Goal: Task Accomplishment & Management: Use online tool/utility

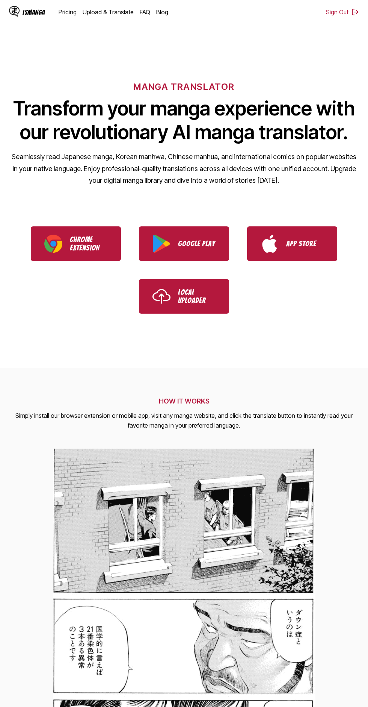
click at [110, 14] on link "Upload & Translate" at bounding box center [108, 12] width 51 height 8
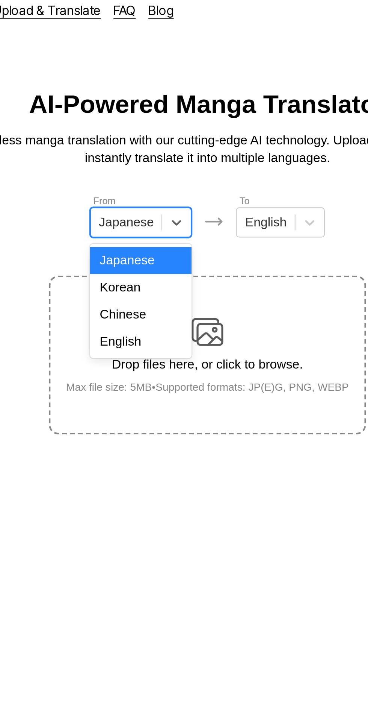
click at [167, 167] on div "English" at bounding box center [153, 168] width 48 height 13
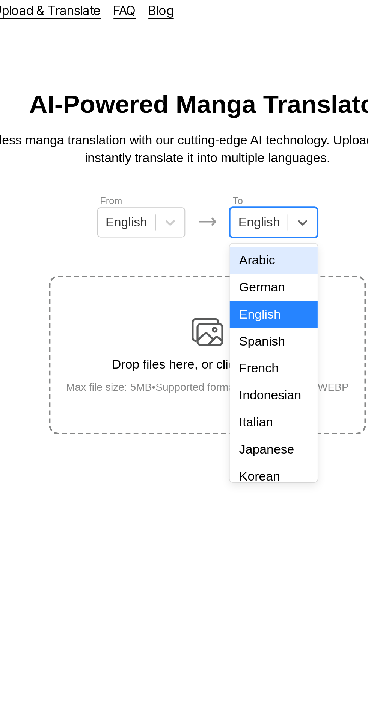
click at [224, 191] on div "Indonesian" at bounding box center [216, 194] width 42 height 13
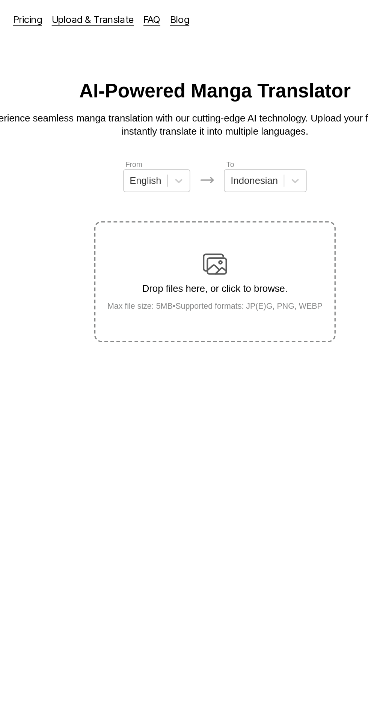
click at [193, 157] on div "Drop files here, or click to browse. Max file size: 5MB • Supported formats: JP…" at bounding box center [184, 175] width 146 height 36
click at [0, 0] on input "Drop files here, or click to browse. Max file size: 5MB • Supported formats: JP…" at bounding box center [0, 0] width 0 height 0
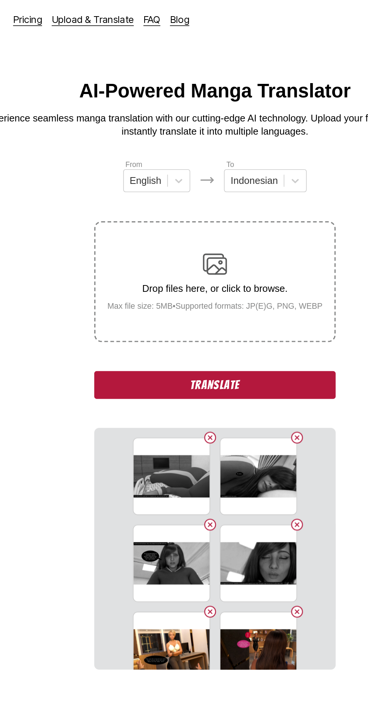
click at [210, 231] on button "Translate" at bounding box center [184, 239] width 150 height 17
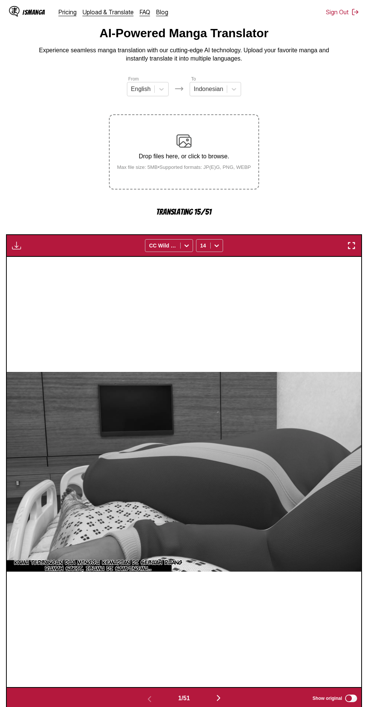
scroll to position [30, 0]
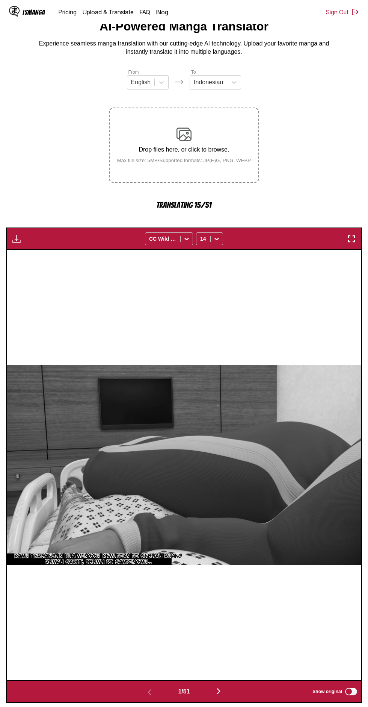
click at [222, 687] on img "button" at bounding box center [218, 691] width 9 height 9
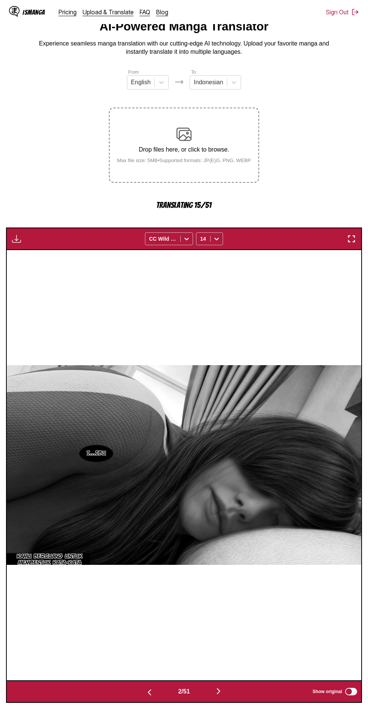
click at [231, 686] on button "button" at bounding box center [218, 691] width 45 height 11
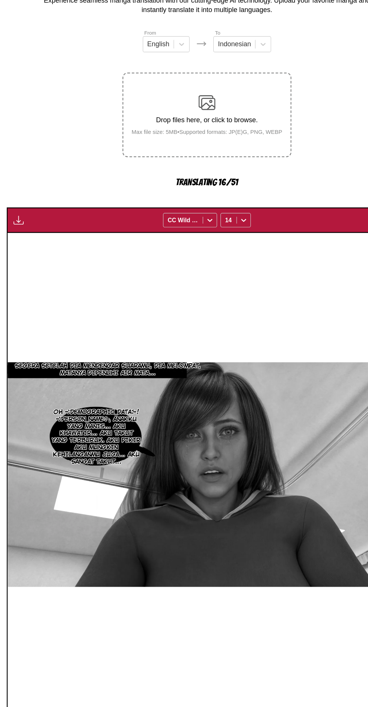
scroll to position [30, 0]
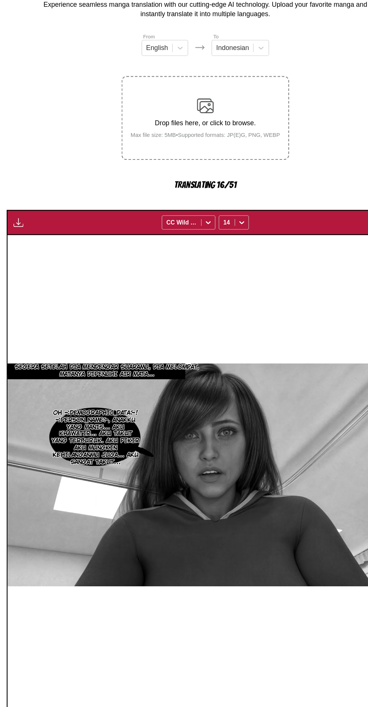
click at [227, 687] on button "button" at bounding box center [218, 692] width 45 height 11
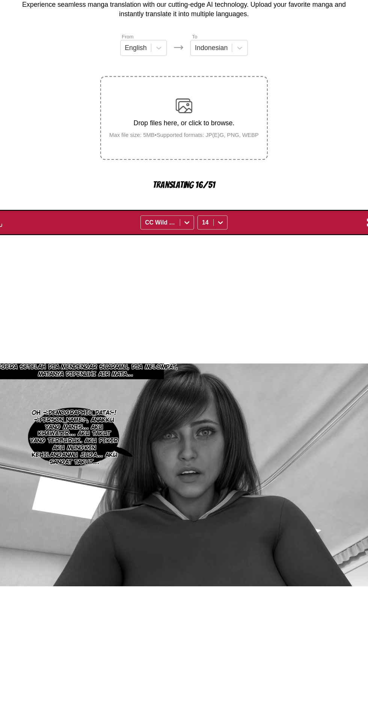
scroll to position [0, 1065]
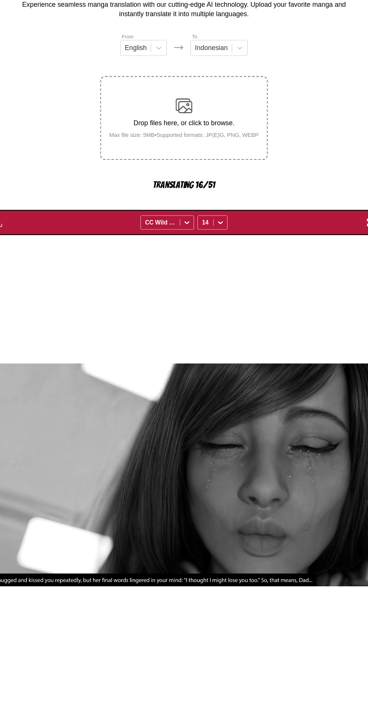
click at [223, 687] on img "button" at bounding box center [218, 691] width 9 height 9
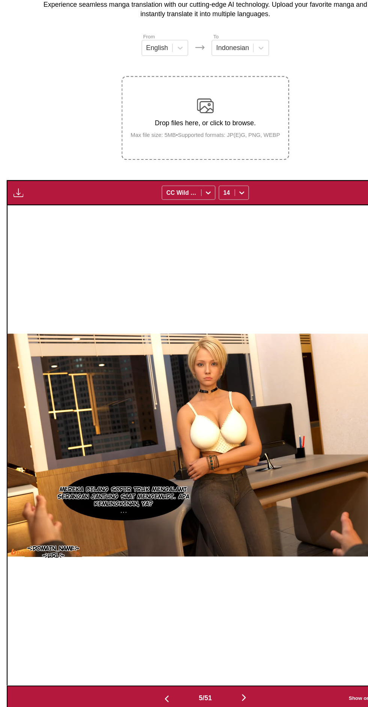
click at [263, 289] on div "[DOMAIN_NAME][URL] Mereka bilang sopir truk mengalami serangan jantung saat men…" at bounding box center [183, 439] width 355 height 430
click at [20, 208] on img "button" at bounding box center [16, 212] width 9 height 9
click at [46, 229] on button "Download All" at bounding box center [37, 238] width 48 height 18
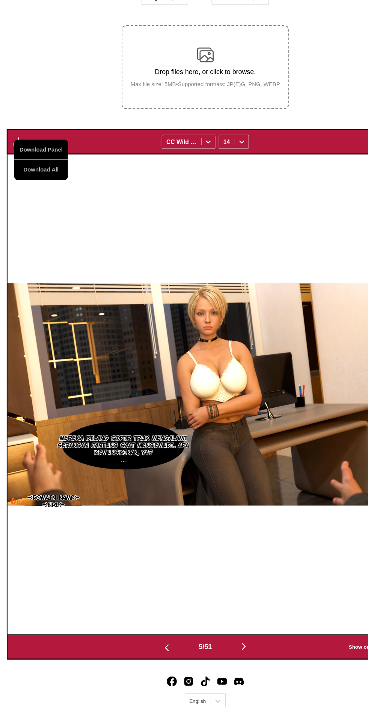
scroll to position [44, 0]
